Goal: Check status: Check status

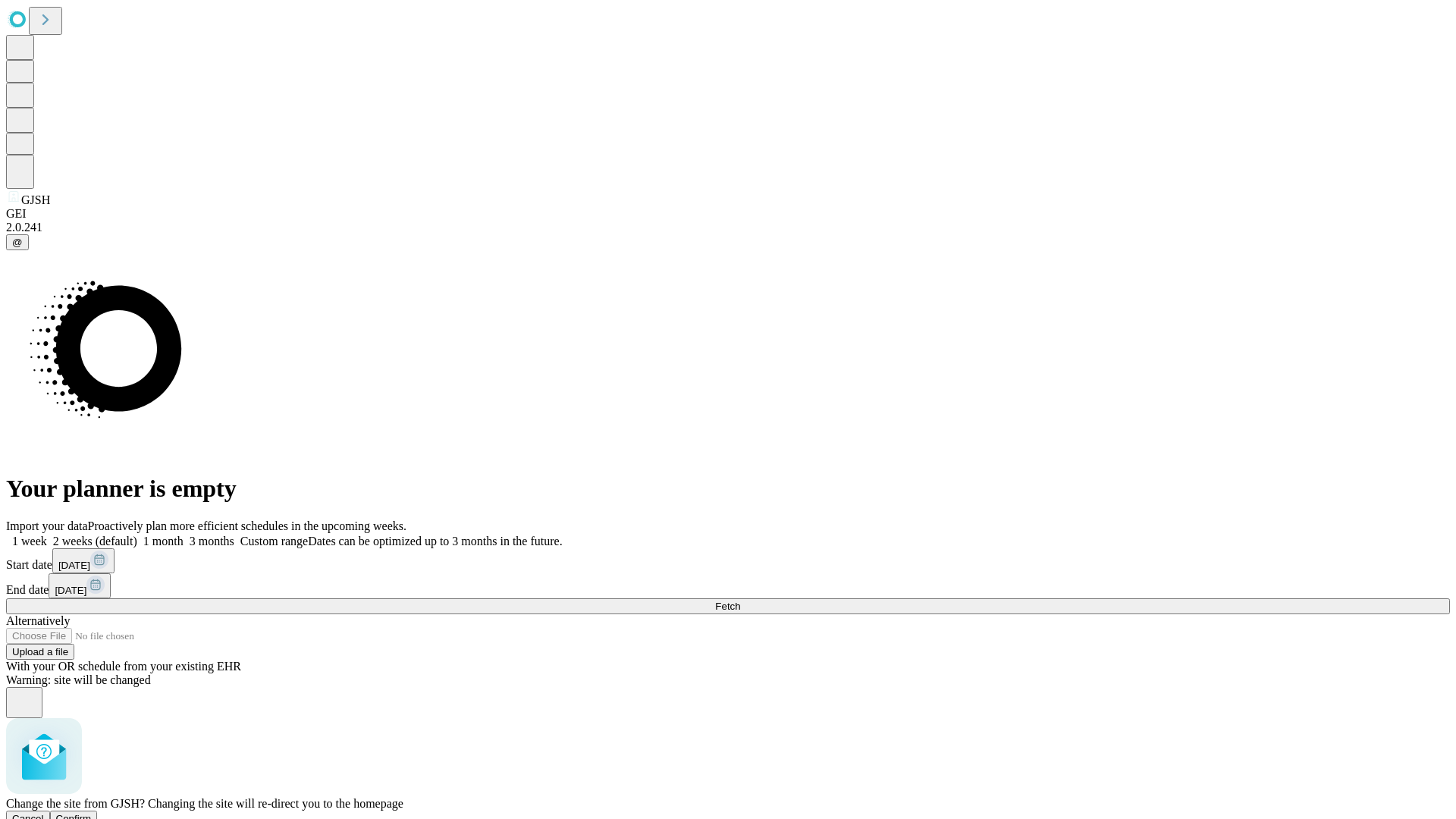
click at [92, 813] on span "Confirm" at bounding box center [74, 818] width 36 height 11
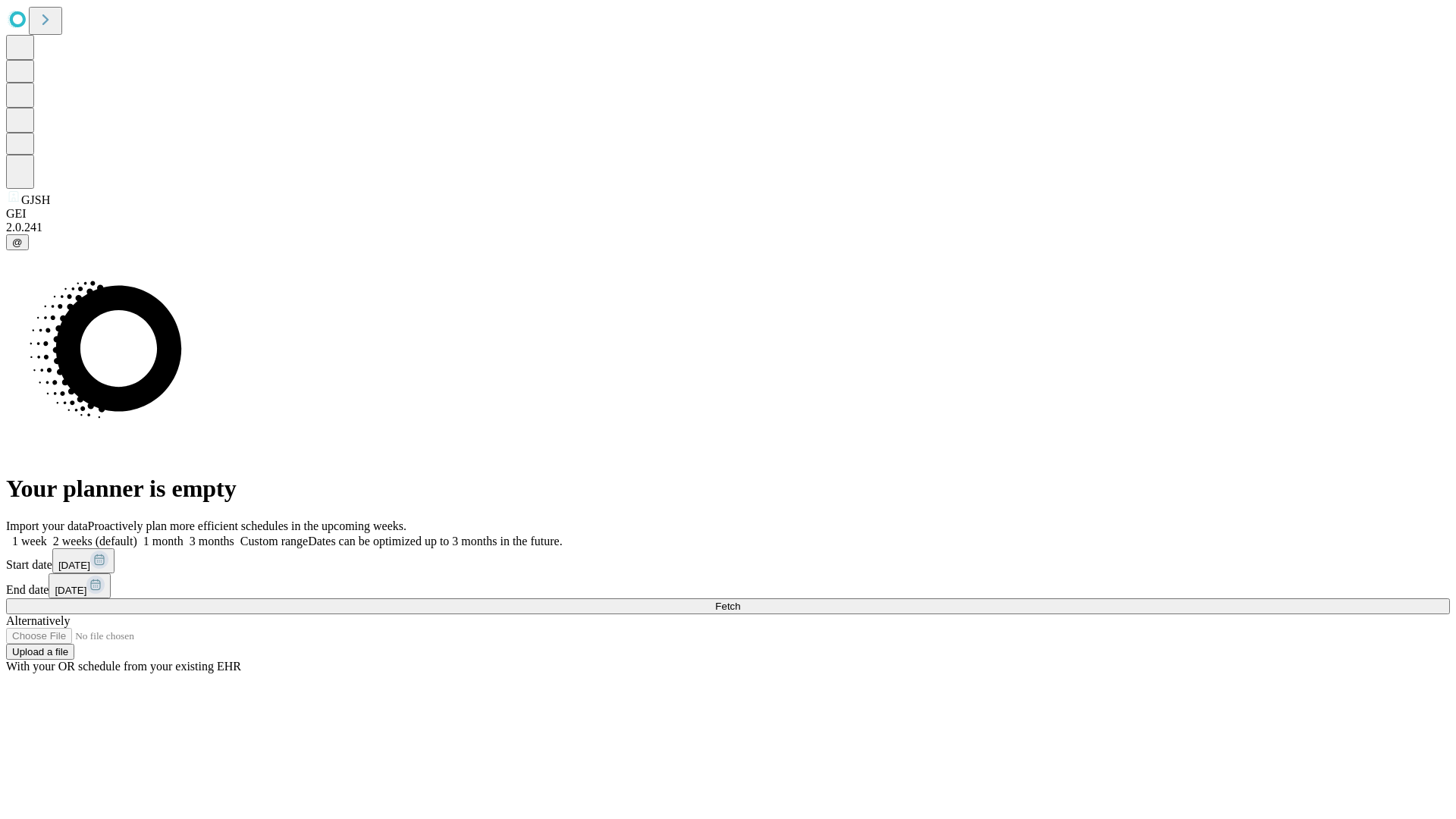
click at [47, 535] on label "1 week" at bounding box center [26, 541] width 41 height 13
click at [740, 600] on span "Fetch" at bounding box center [727, 606] width 25 height 11
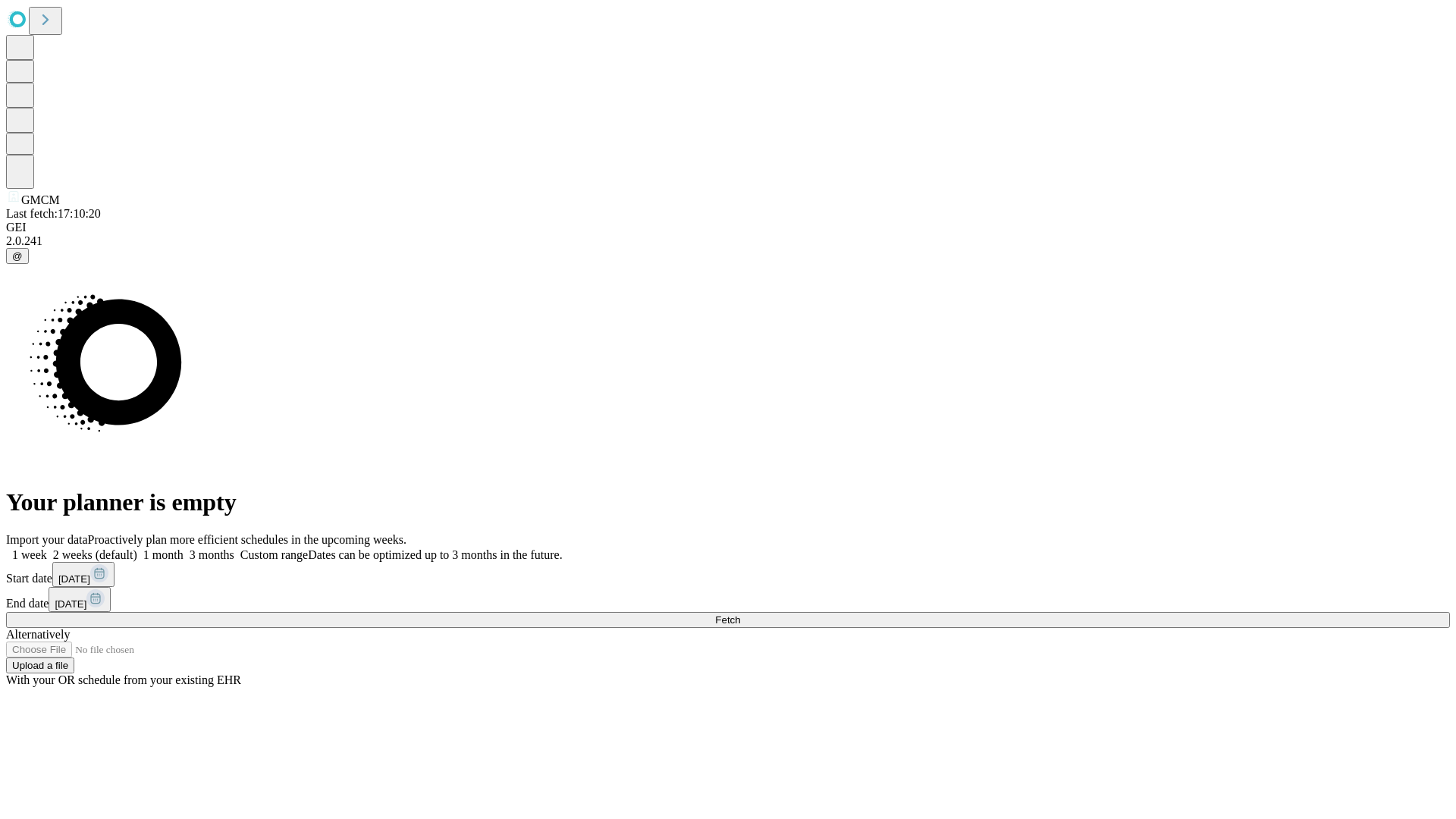
click at [47, 549] on label "1 week" at bounding box center [26, 555] width 41 height 13
click at [740, 614] on span "Fetch" at bounding box center [727, 620] width 25 height 11
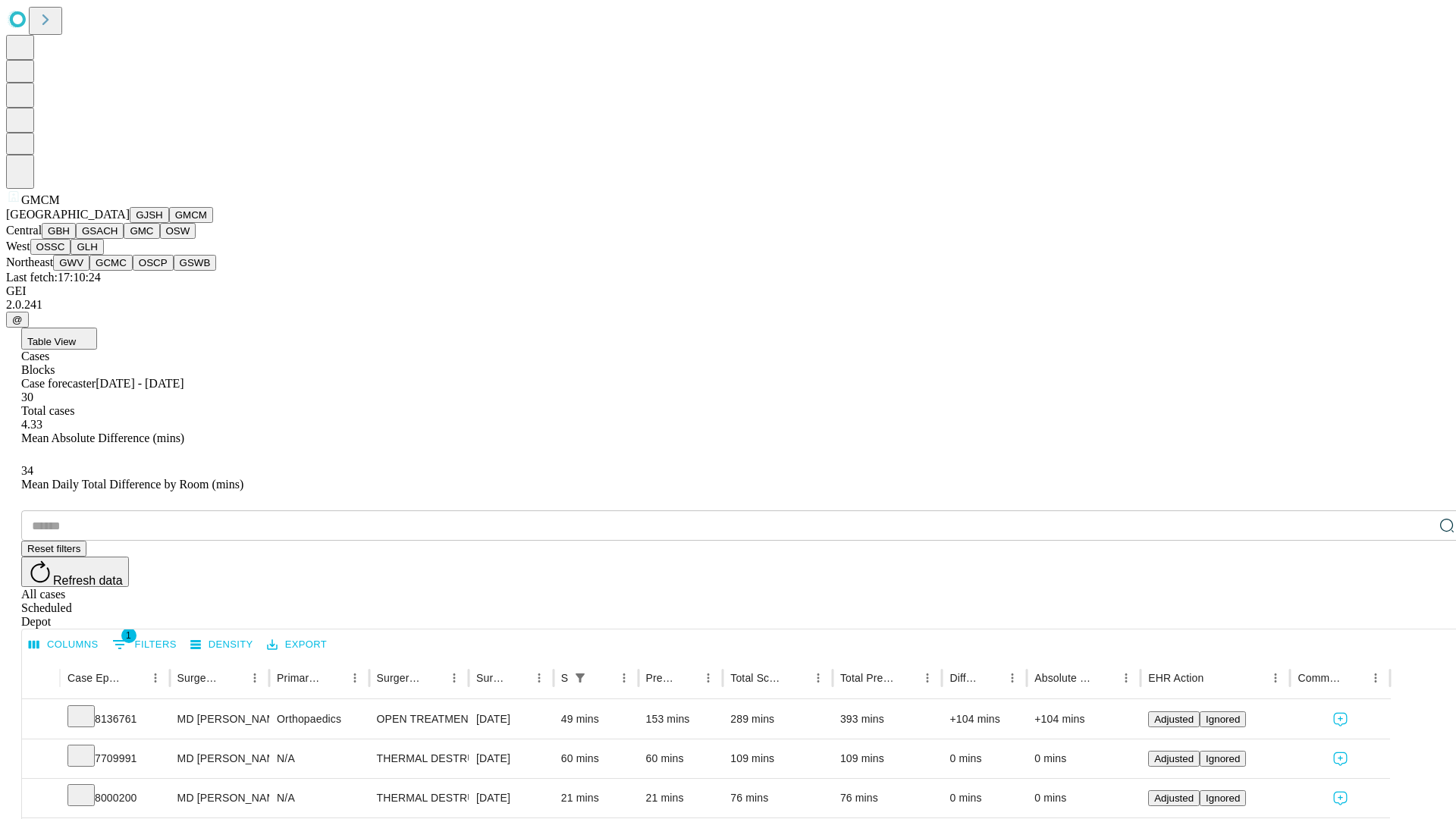
click at [76, 239] on button "GBH" at bounding box center [59, 231] width 34 height 16
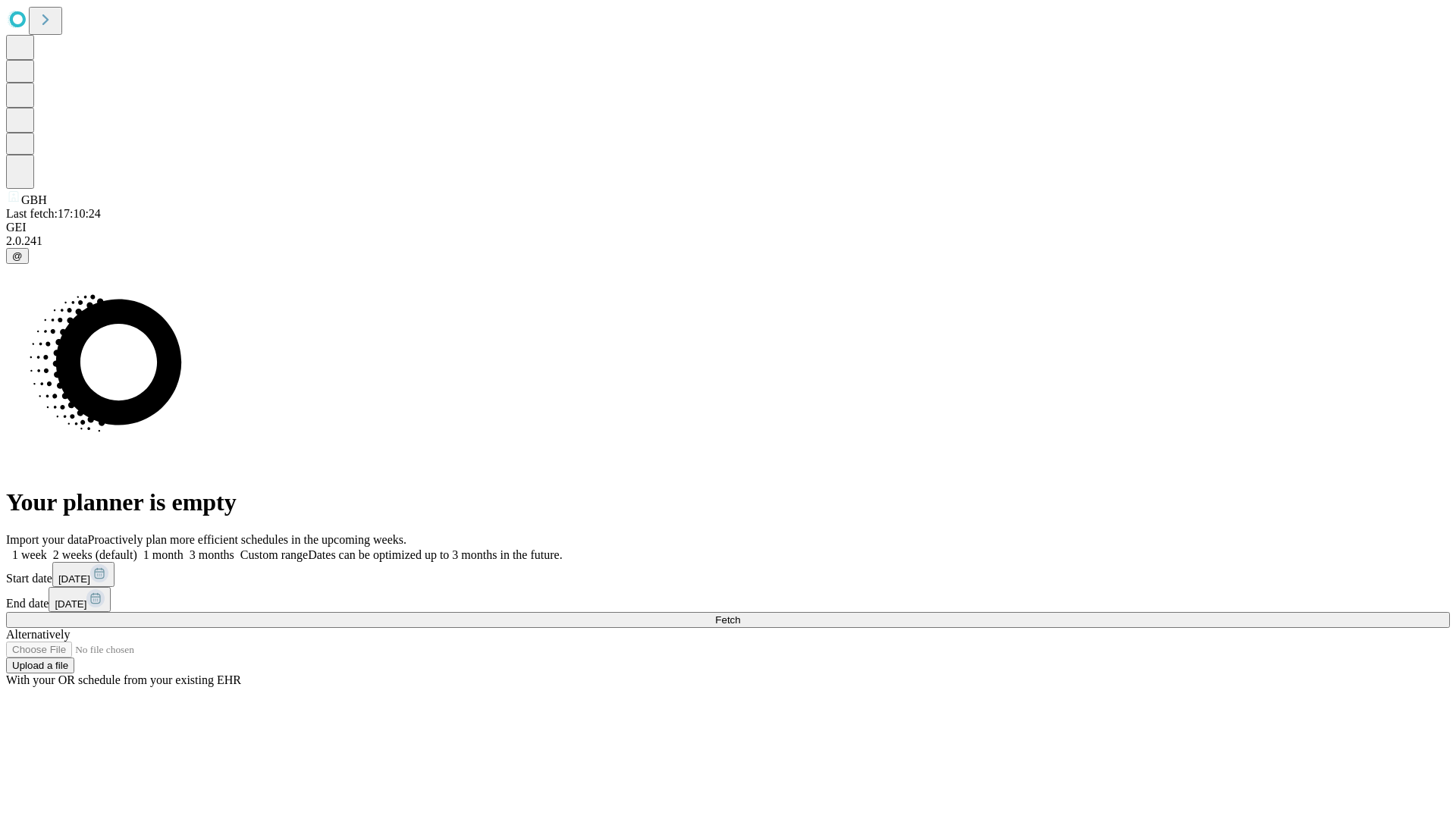
click at [47, 549] on label "1 week" at bounding box center [26, 555] width 41 height 13
click at [740, 614] on span "Fetch" at bounding box center [727, 620] width 25 height 11
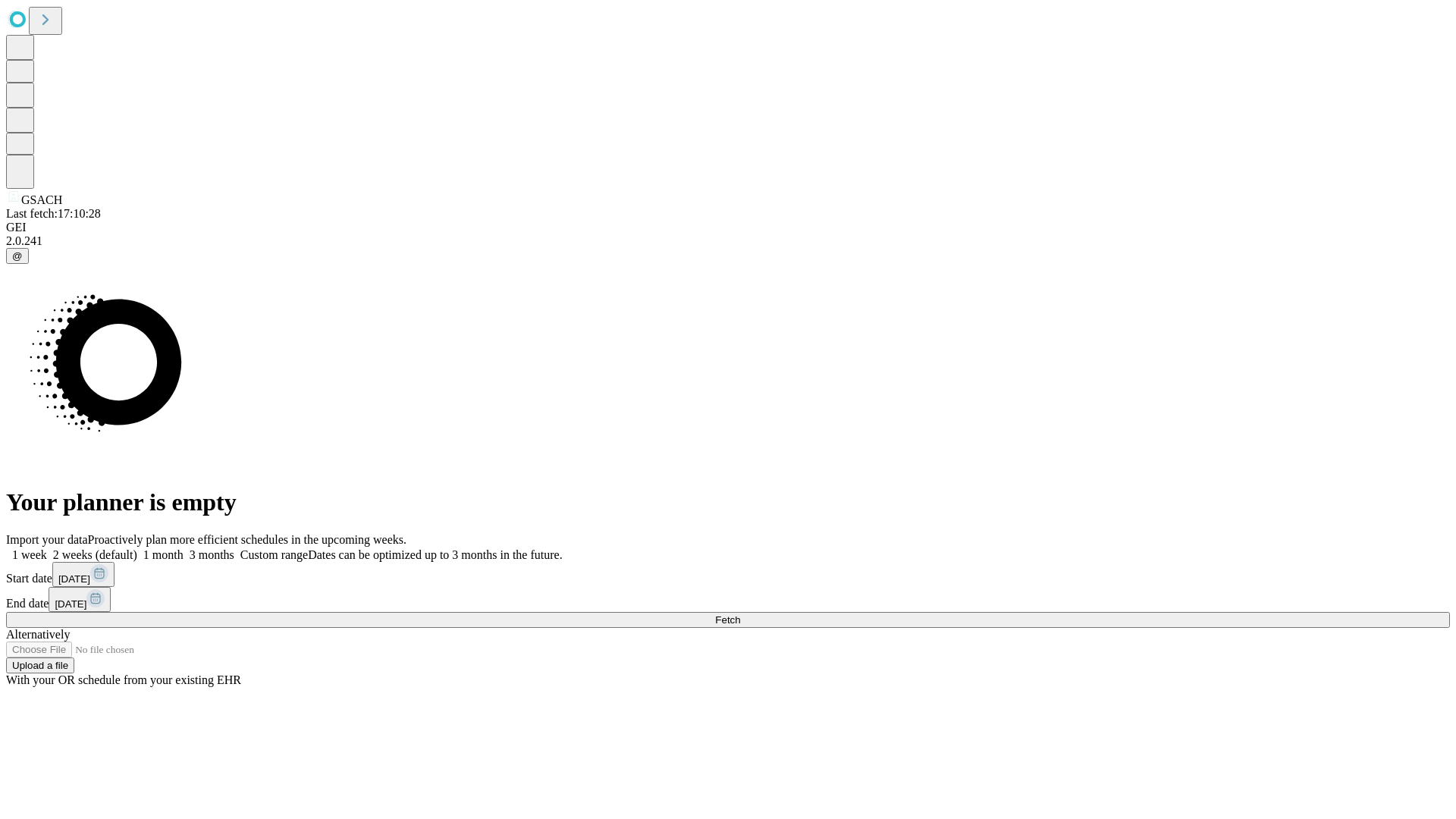
click at [47, 549] on label "1 week" at bounding box center [26, 555] width 41 height 13
click at [740, 614] on span "Fetch" at bounding box center [727, 620] width 25 height 11
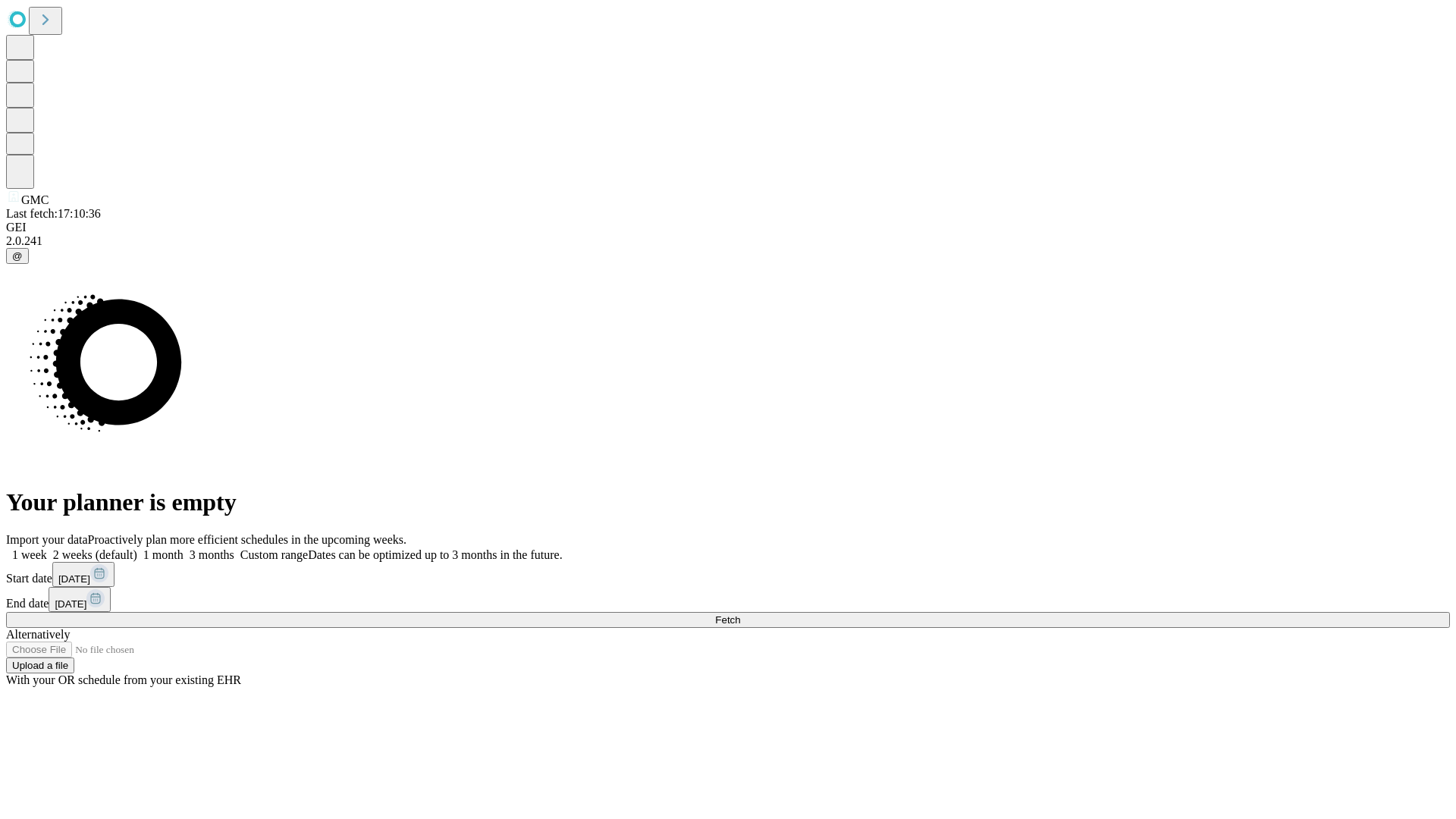
click at [47, 549] on label "1 week" at bounding box center [26, 555] width 41 height 13
click at [740, 614] on span "Fetch" at bounding box center [727, 620] width 25 height 11
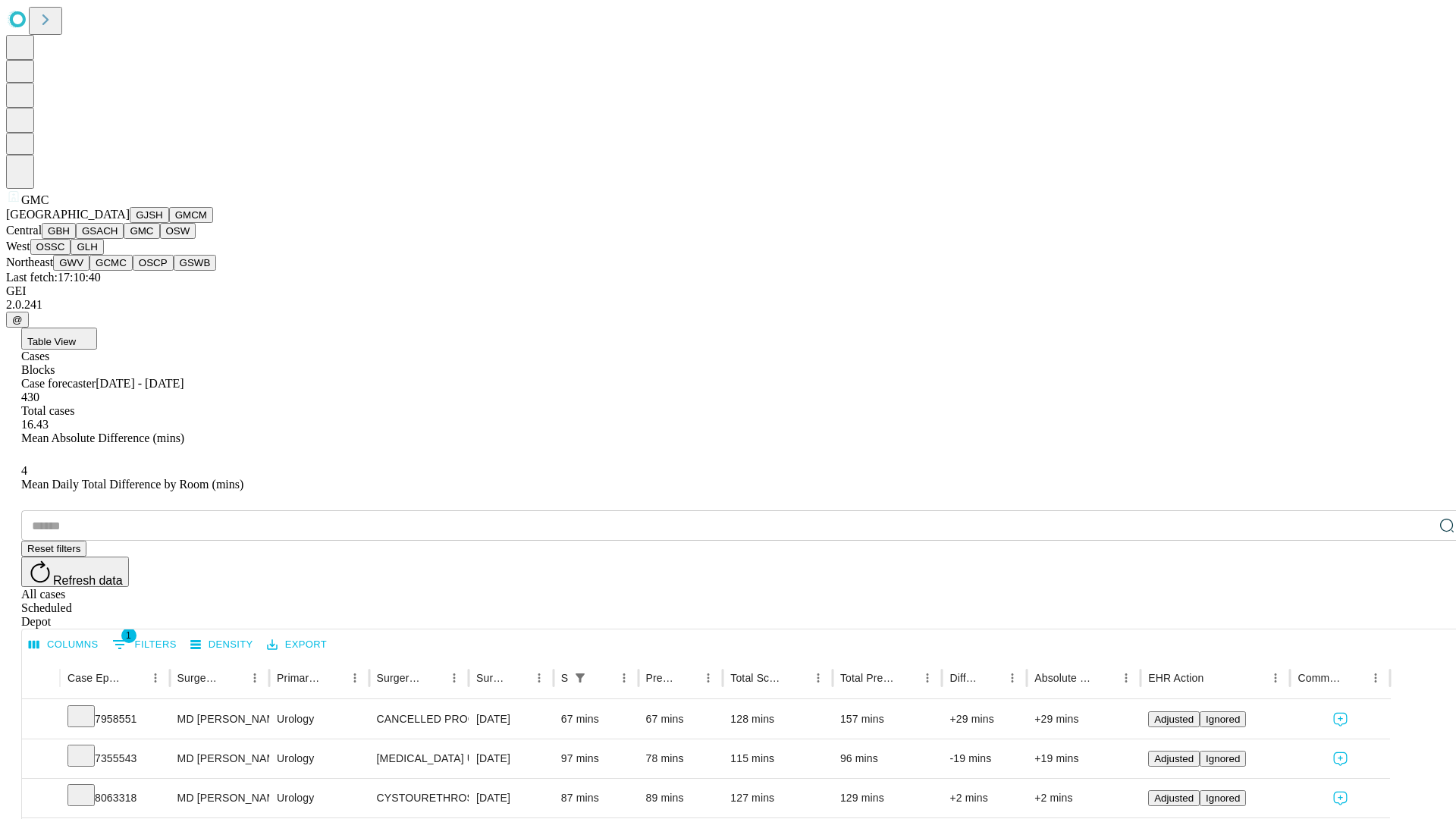
click at [160, 239] on button "OSW" at bounding box center [178, 231] width 37 height 16
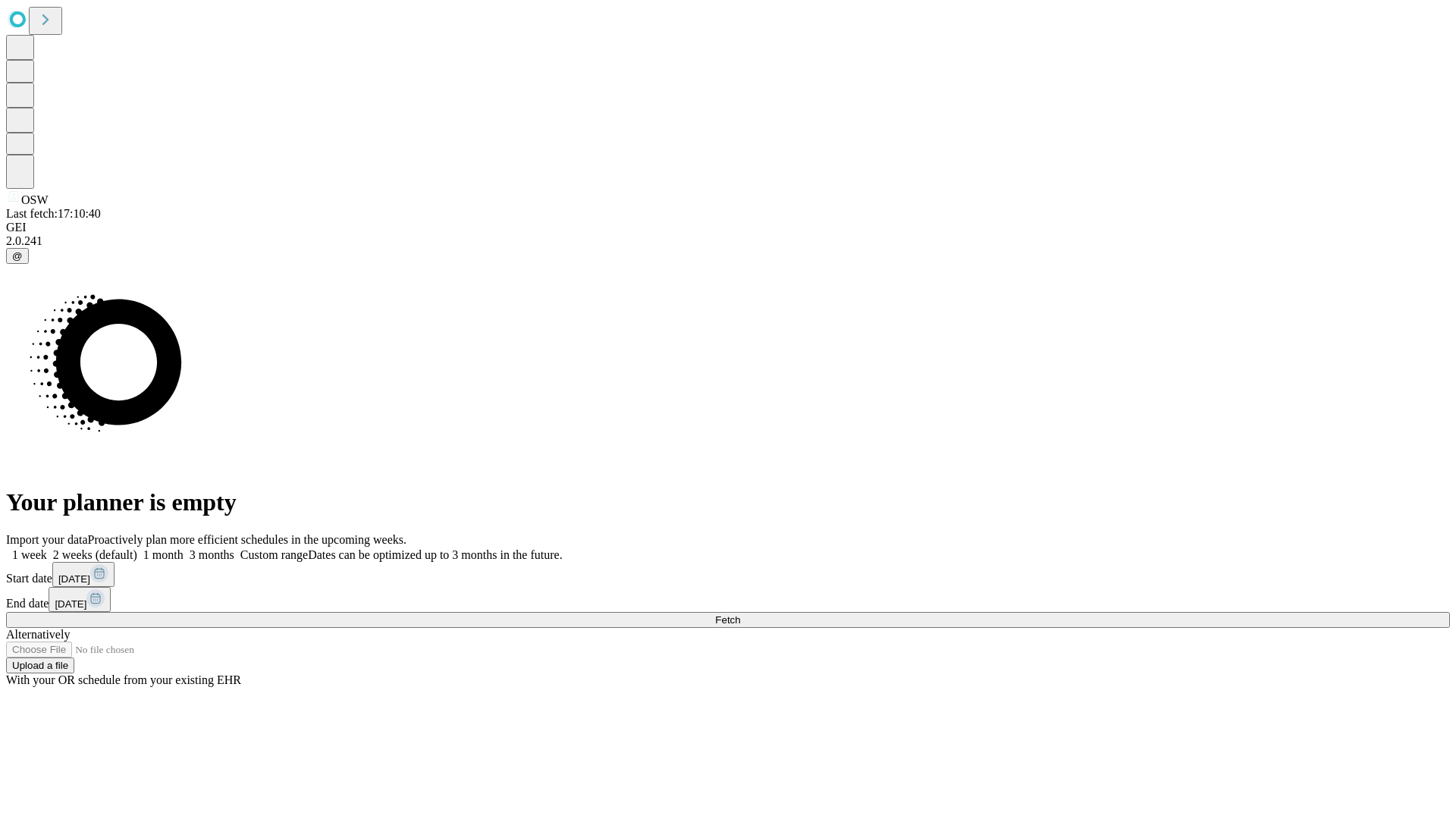
click at [47, 549] on label "1 week" at bounding box center [26, 555] width 41 height 13
click at [740, 614] on span "Fetch" at bounding box center [727, 620] width 25 height 11
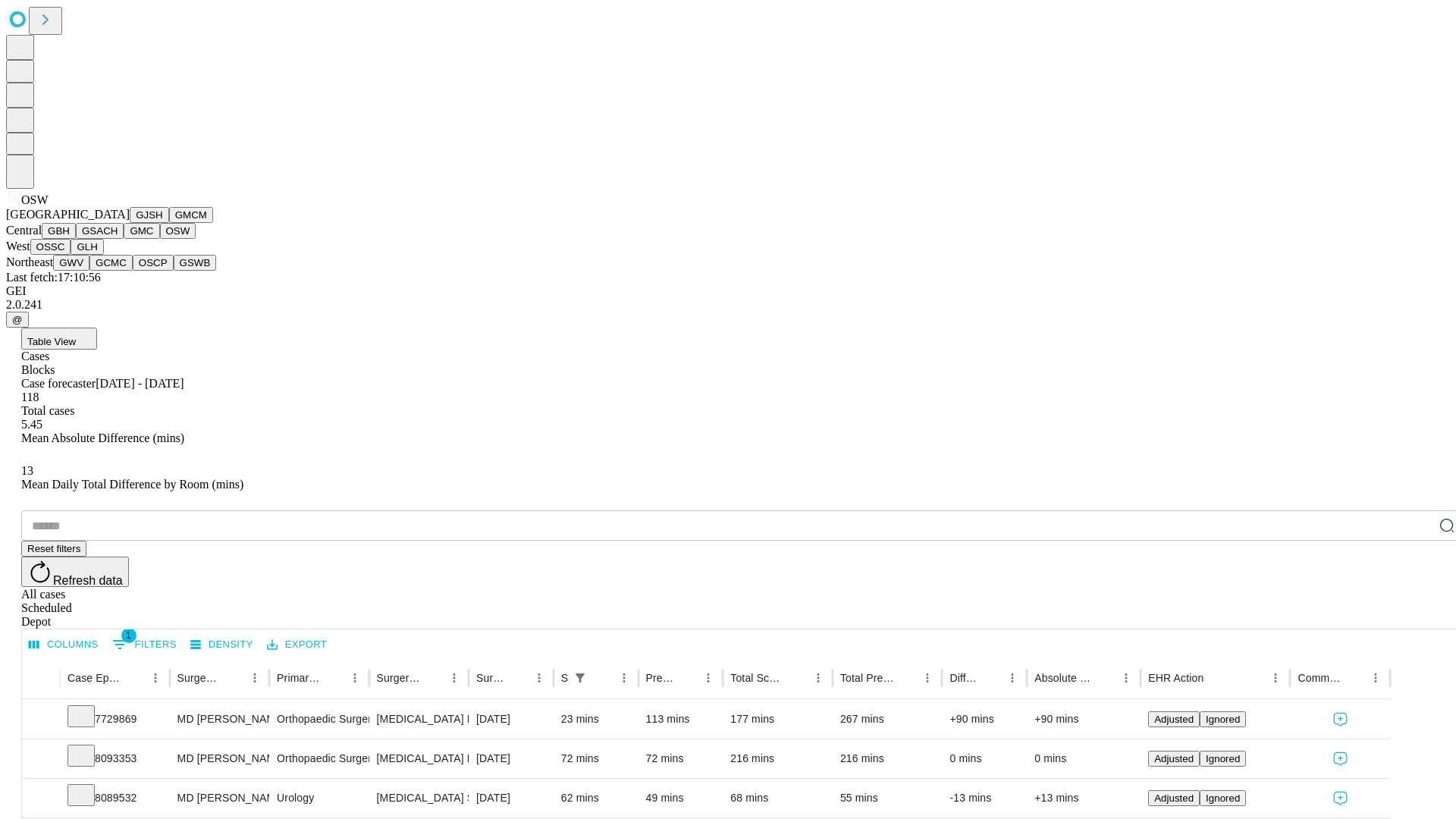
click at [71, 255] on button "OSSC" at bounding box center [51, 247] width 41 height 16
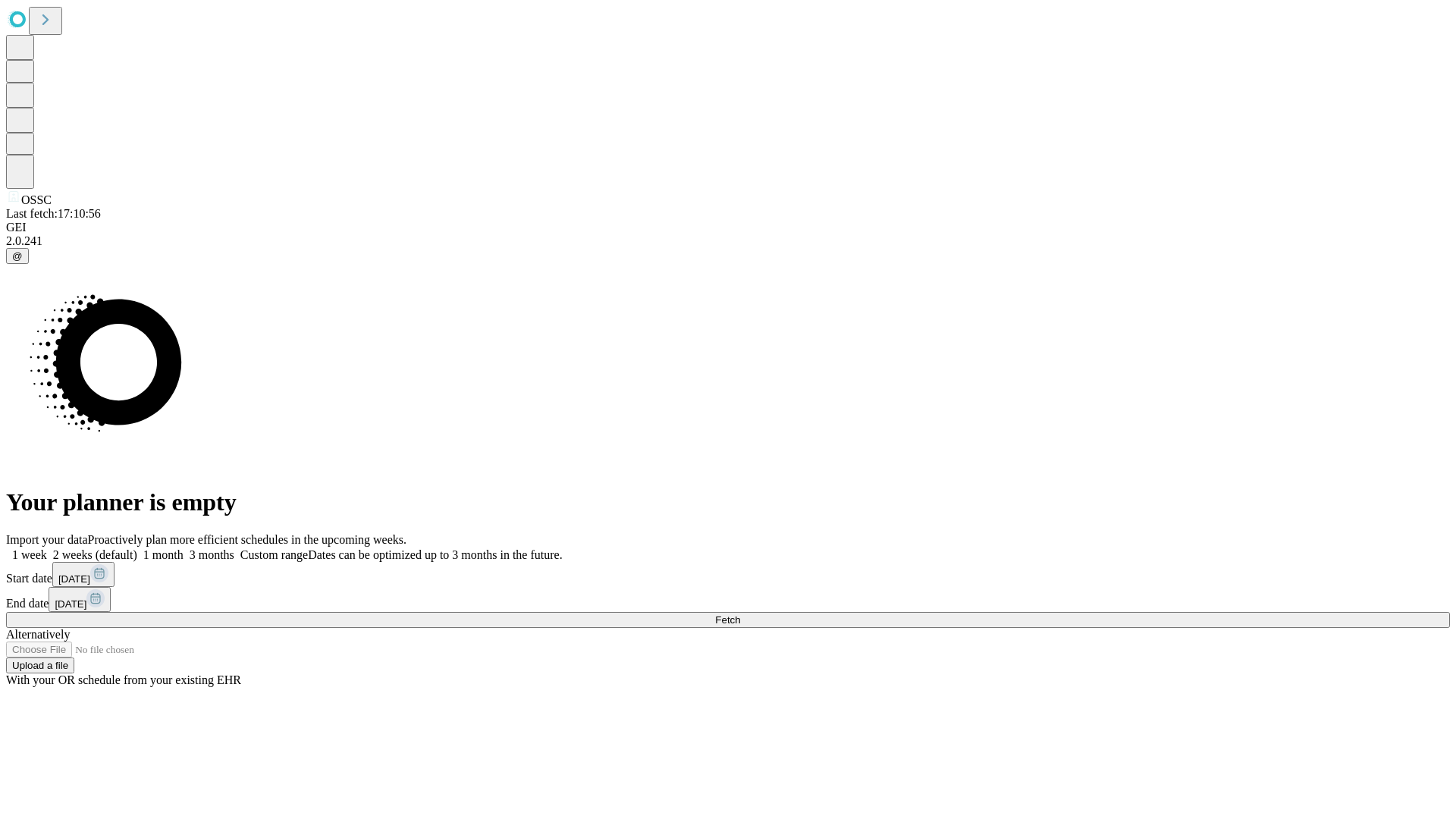
click at [47, 549] on label "1 week" at bounding box center [26, 555] width 41 height 13
click at [740, 614] on span "Fetch" at bounding box center [727, 620] width 25 height 11
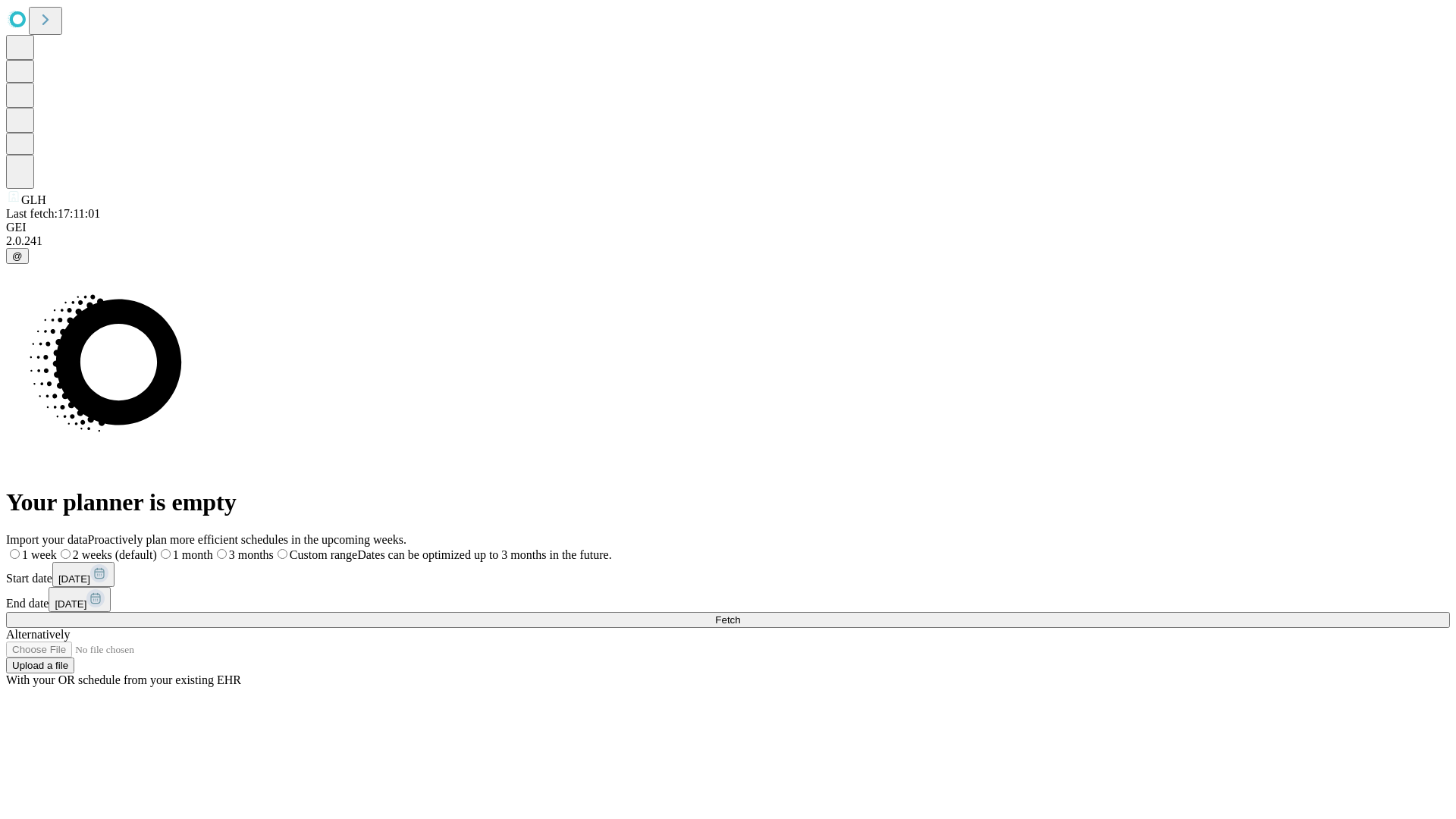
click at [57, 549] on label "1 week" at bounding box center [32, 555] width 51 height 13
click at [740, 614] on span "Fetch" at bounding box center [727, 620] width 25 height 11
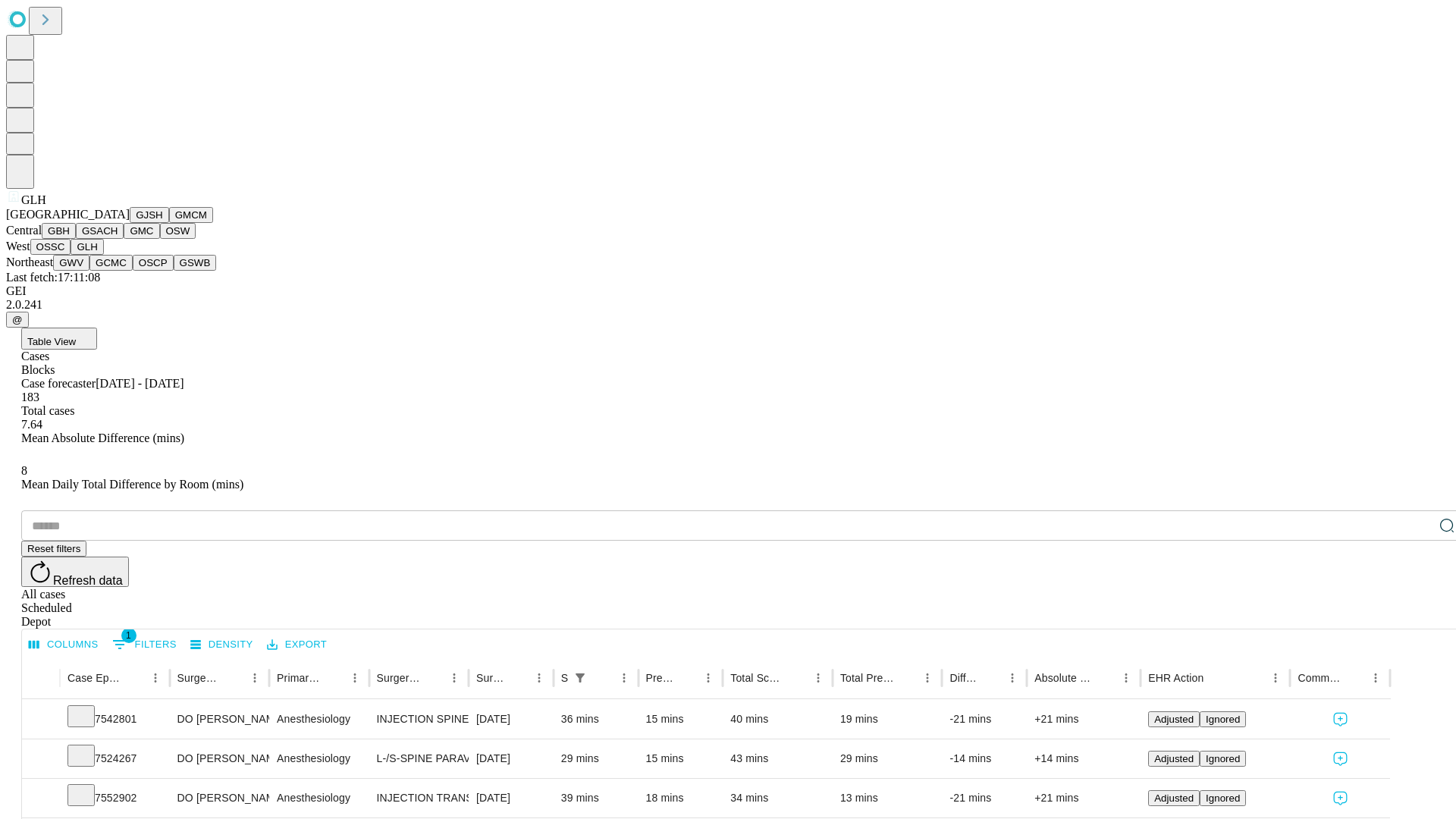
click at [89, 270] on button "GWV" at bounding box center [72, 262] width 37 height 16
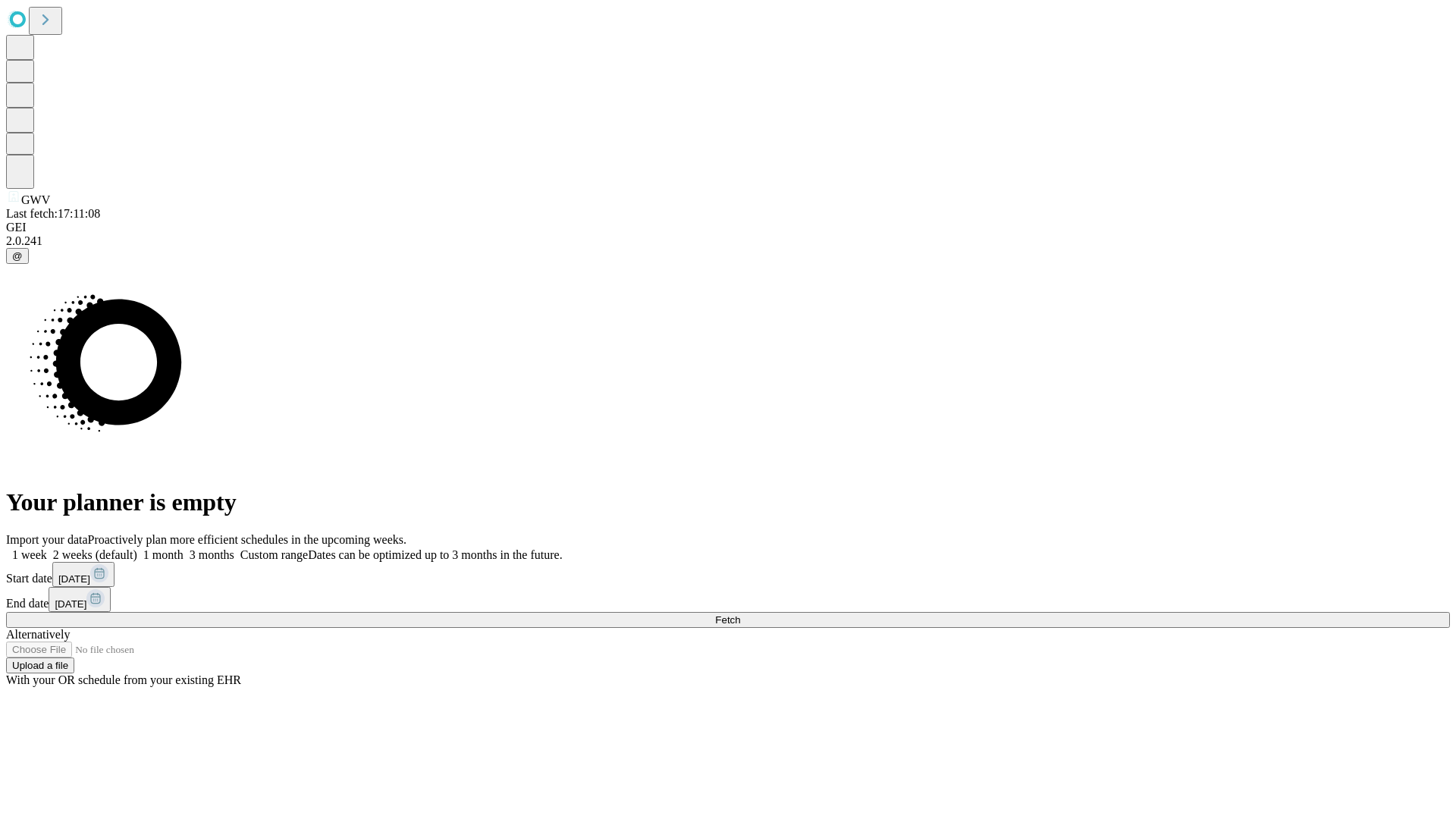
click at [47, 549] on label "1 week" at bounding box center [26, 555] width 41 height 13
click at [740, 614] on span "Fetch" at bounding box center [727, 620] width 25 height 11
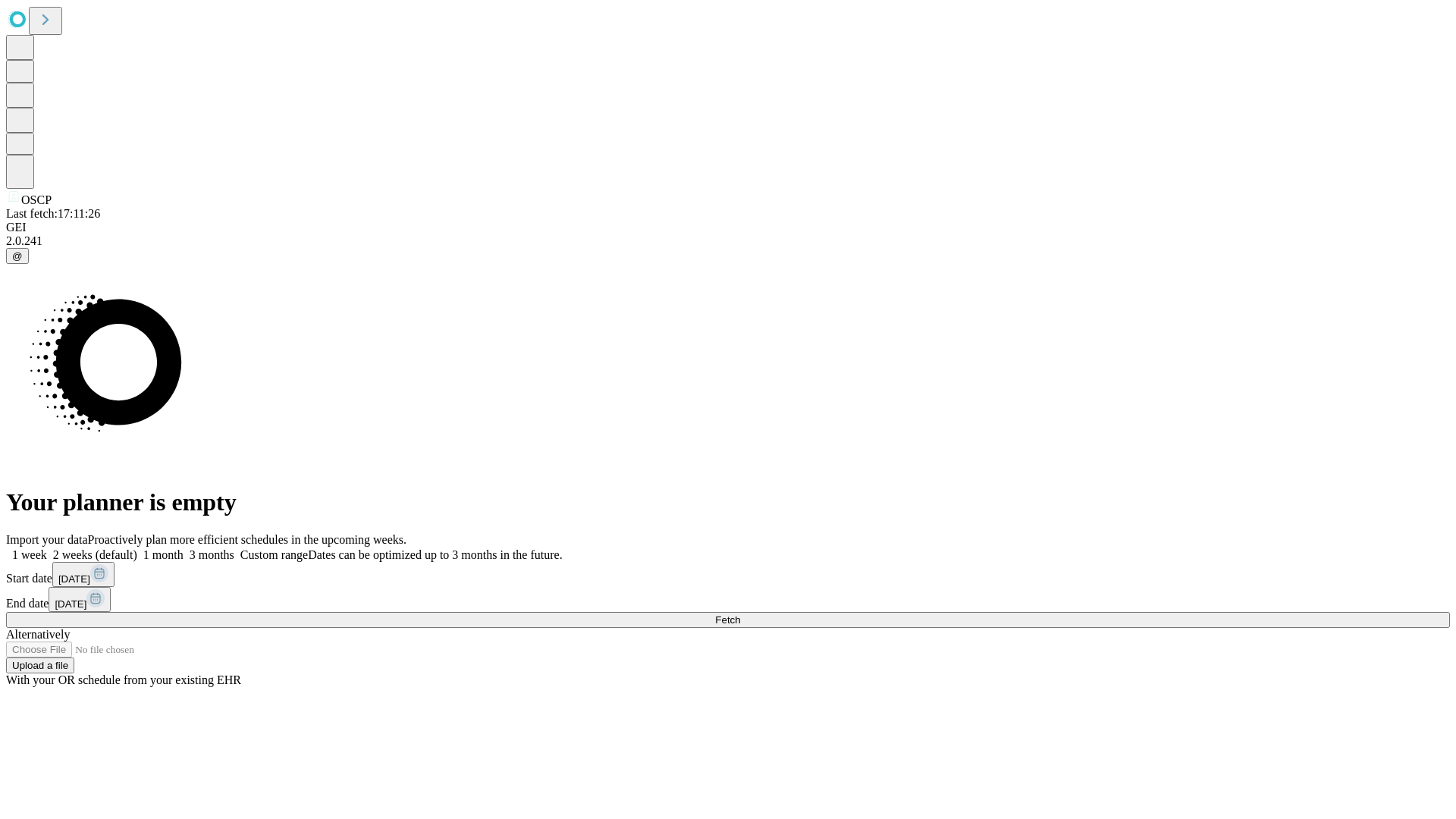
click at [47, 549] on label "1 week" at bounding box center [26, 555] width 41 height 13
click at [740, 614] on span "Fetch" at bounding box center [727, 620] width 25 height 11
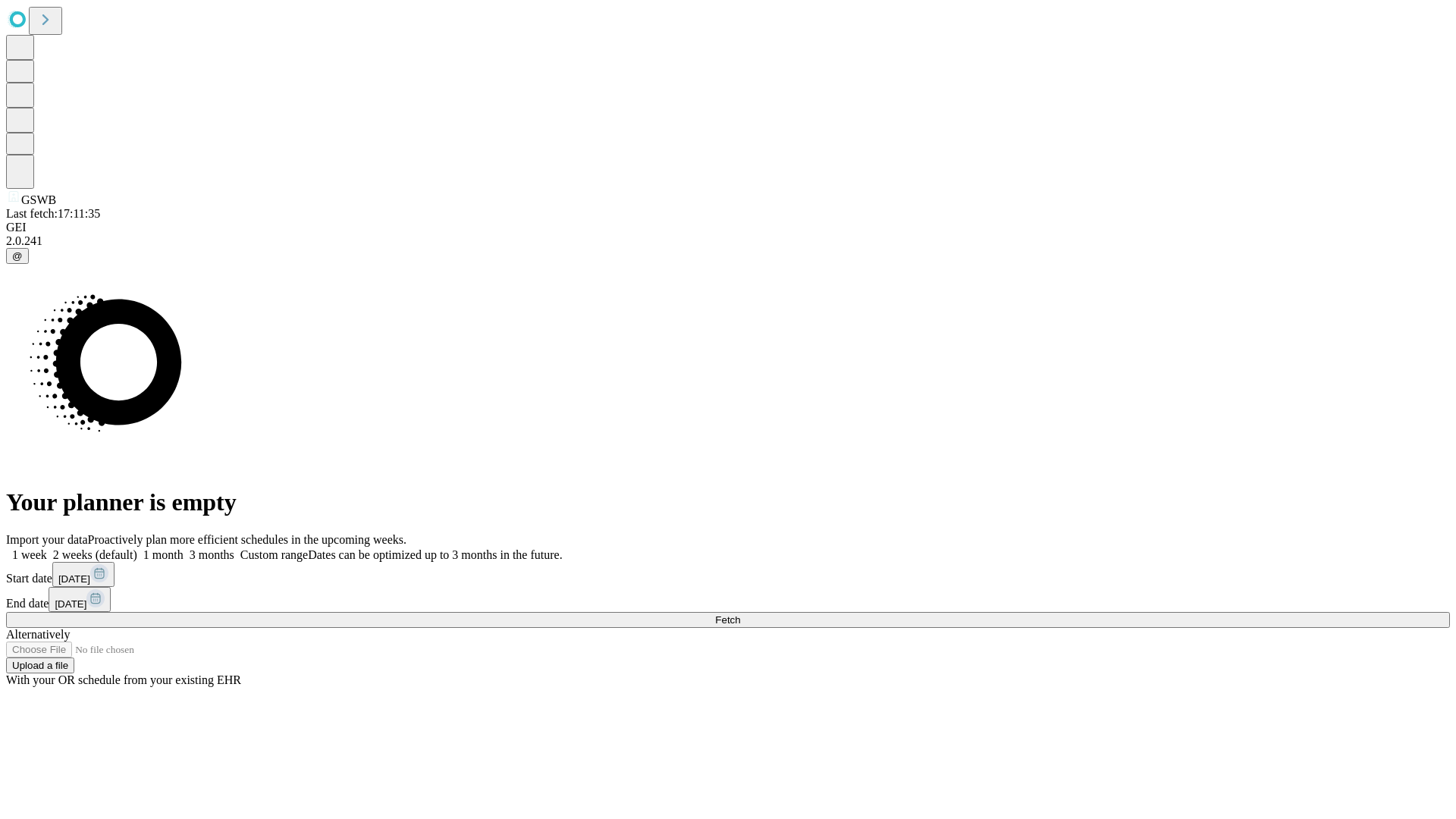
click at [740, 614] on span "Fetch" at bounding box center [727, 620] width 25 height 11
